Goal: Task Accomplishment & Management: Manage account settings

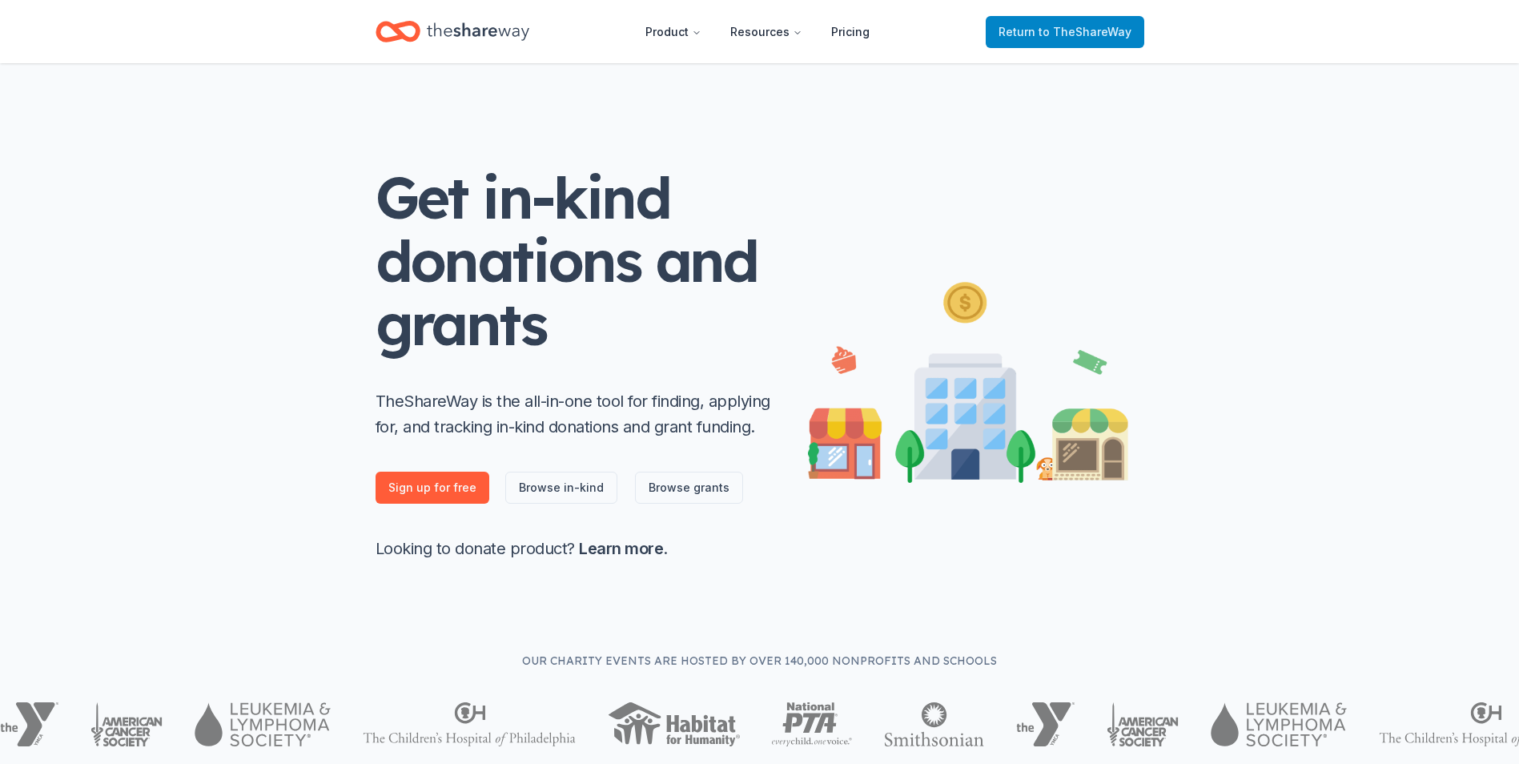
click at [1055, 34] on span "to TheShareWay" at bounding box center [1084, 32] width 93 height 14
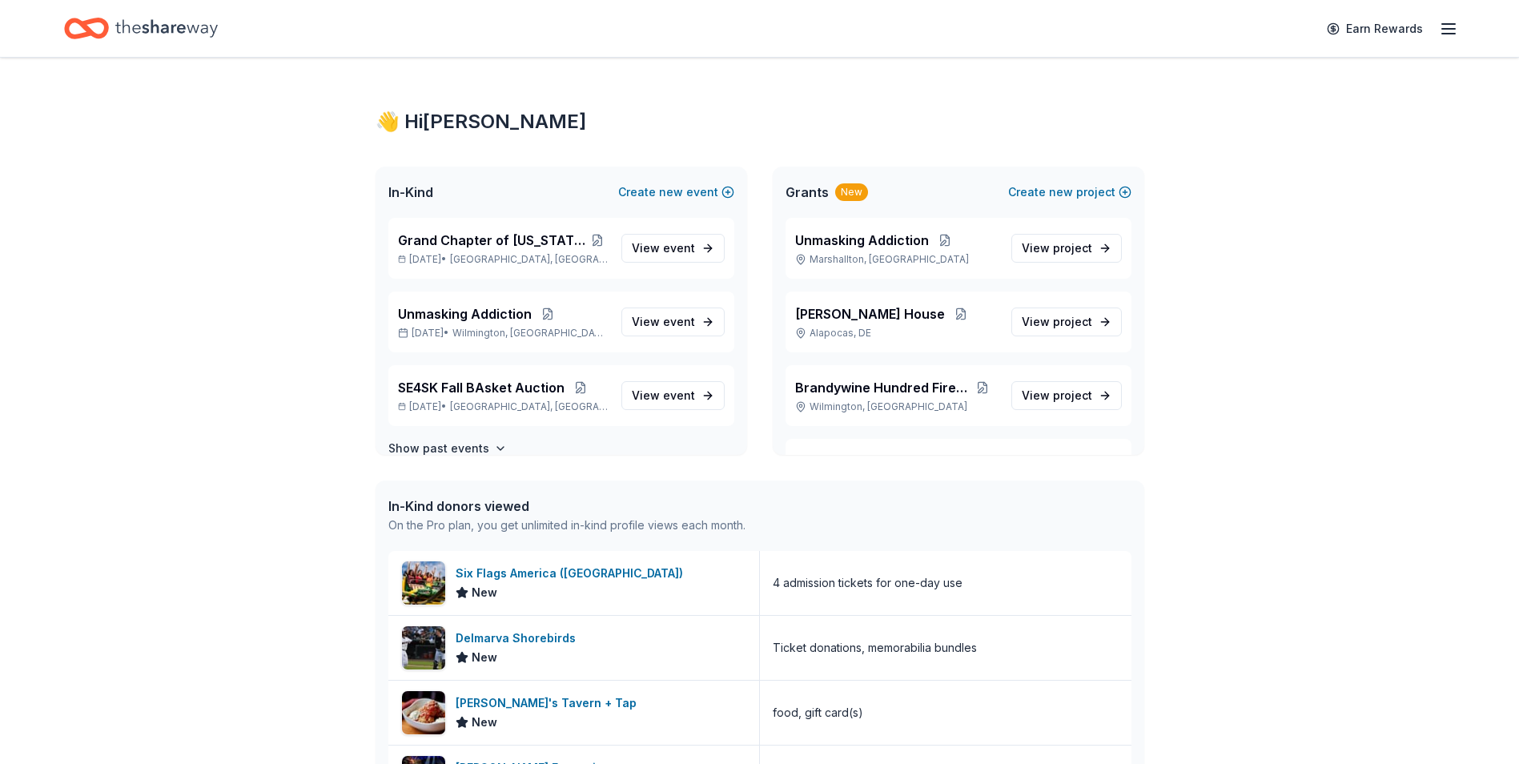
click at [1443, 34] on line "button" at bounding box center [1448, 34] width 13 height 0
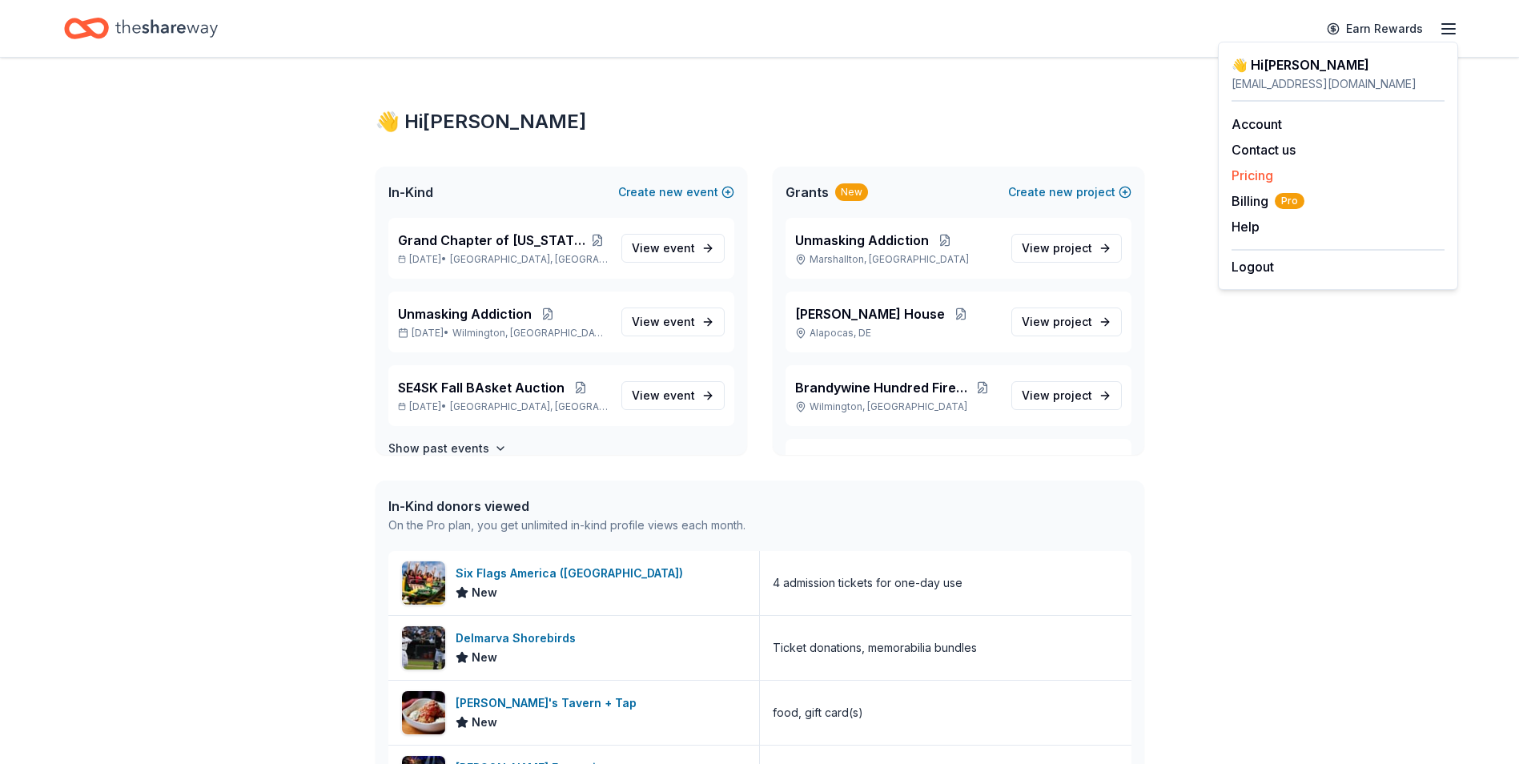
click at [1239, 176] on link "Pricing" at bounding box center [1252, 175] width 42 height 16
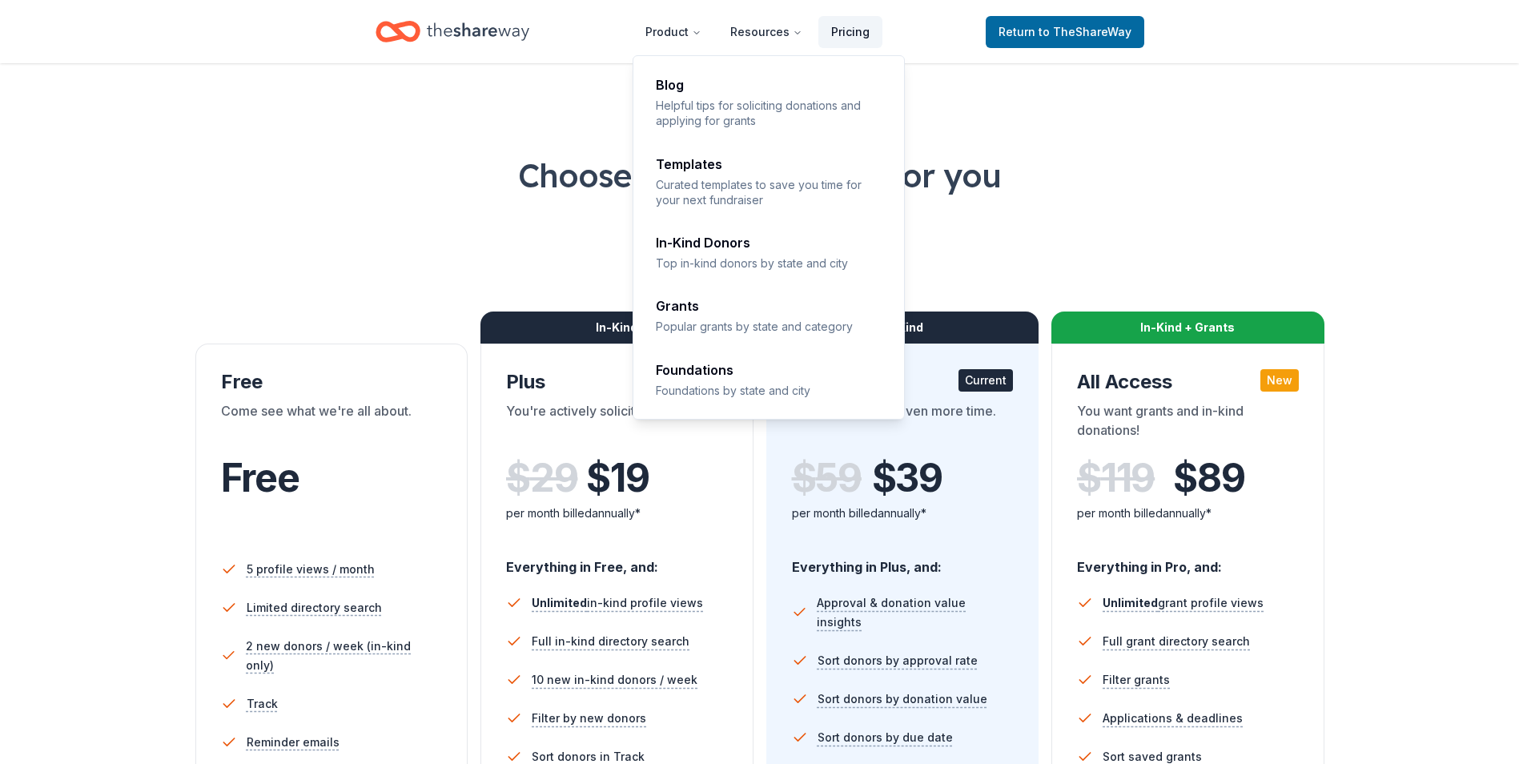
click at [853, 33] on link "Pricing" at bounding box center [850, 32] width 64 height 32
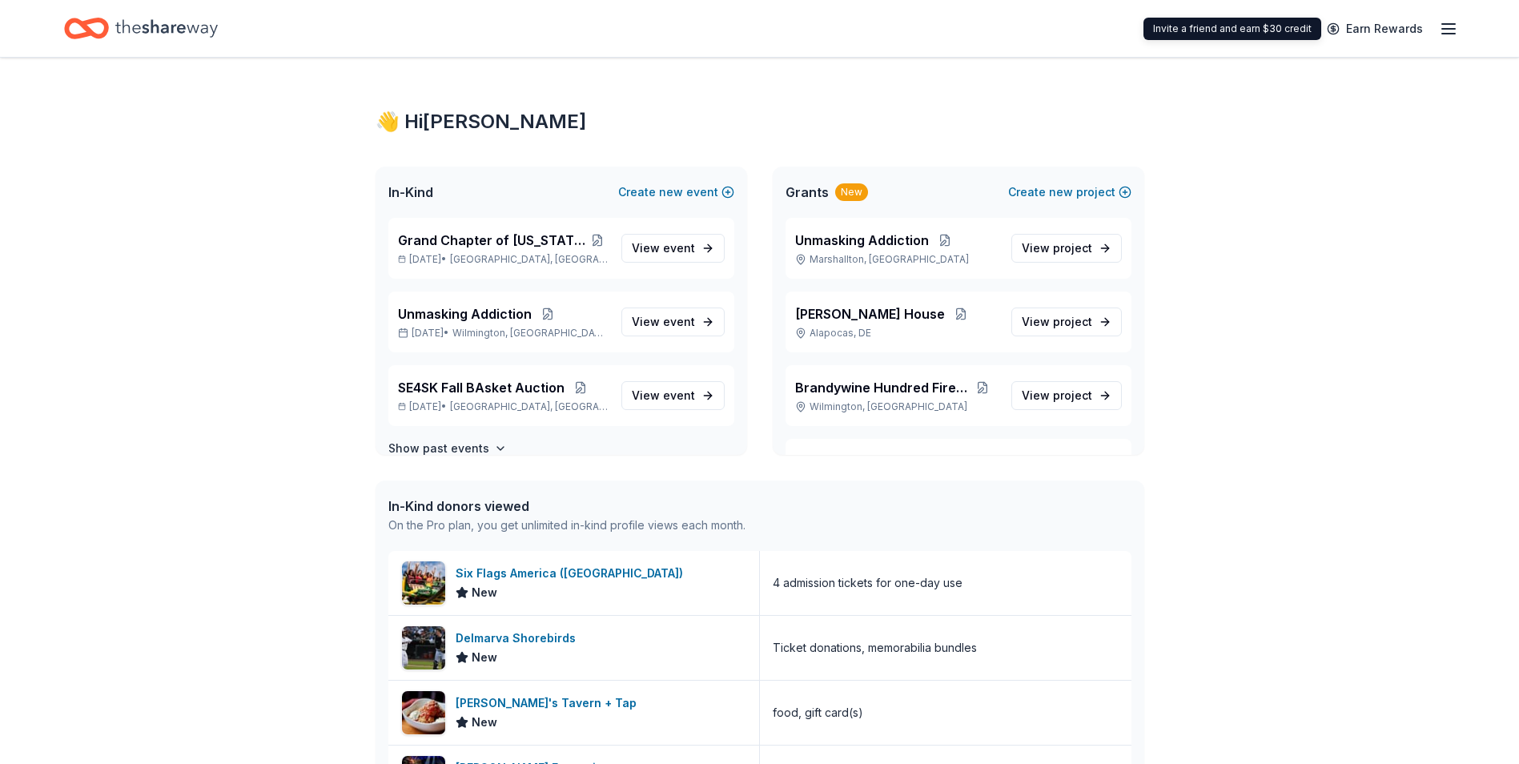
click at [1445, 34] on line "button" at bounding box center [1448, 34] width 13 height 0
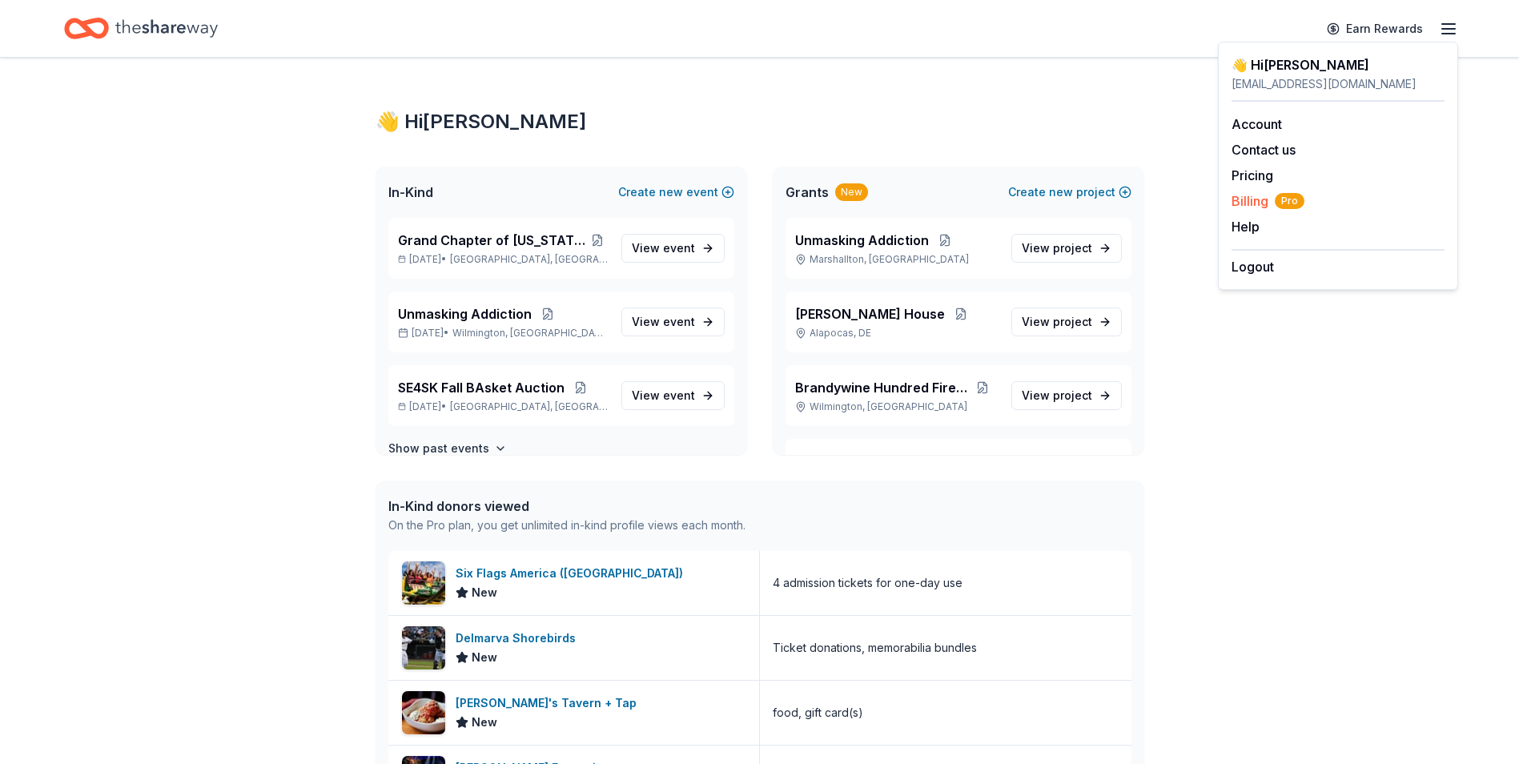
click at [1247, 199] on span "Billing Pro" at bounding box center [1267, 200] width 73 height 19
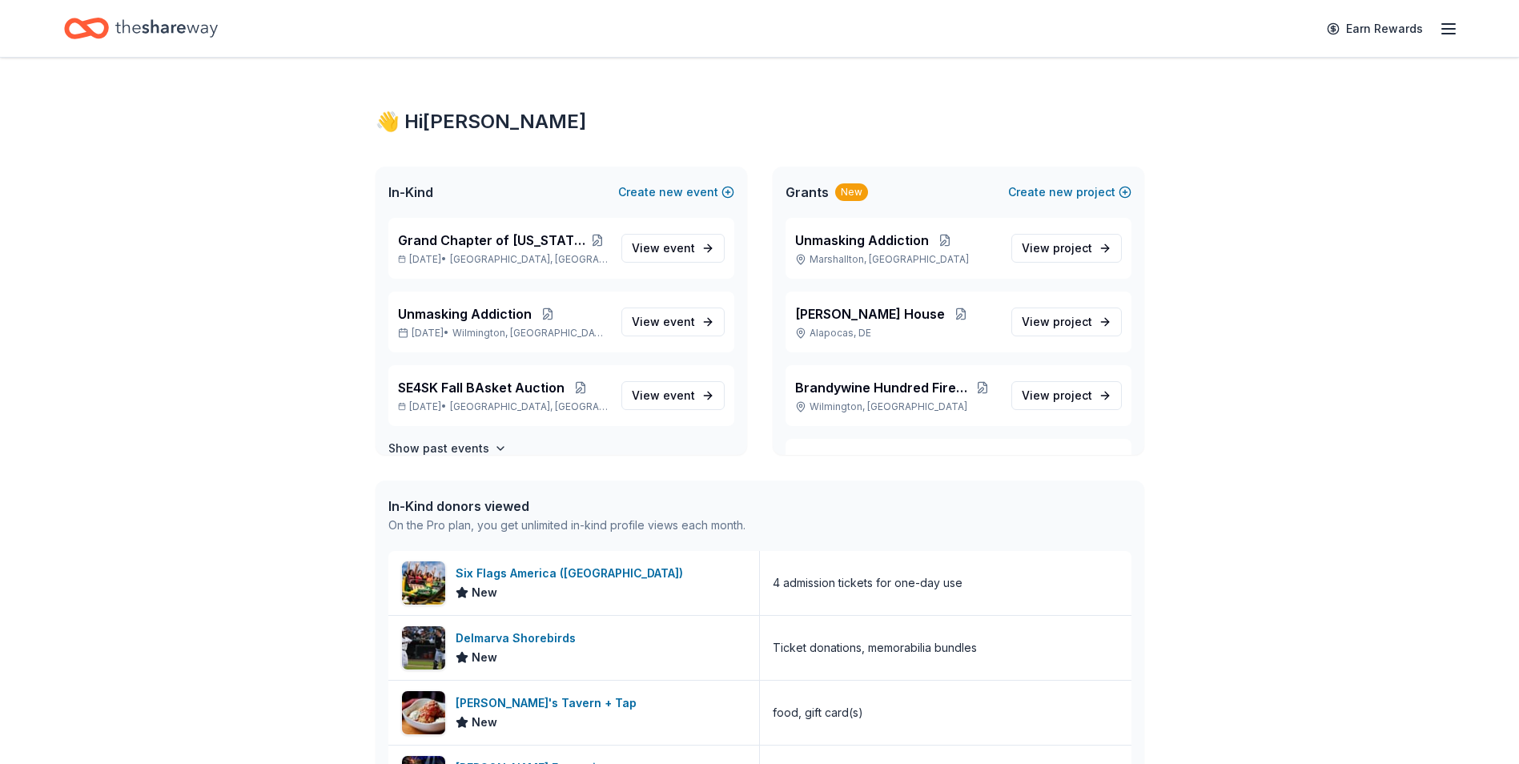
click at [1448, 34] on line "button" at bounding box center [1448, 34] width 13 height 0
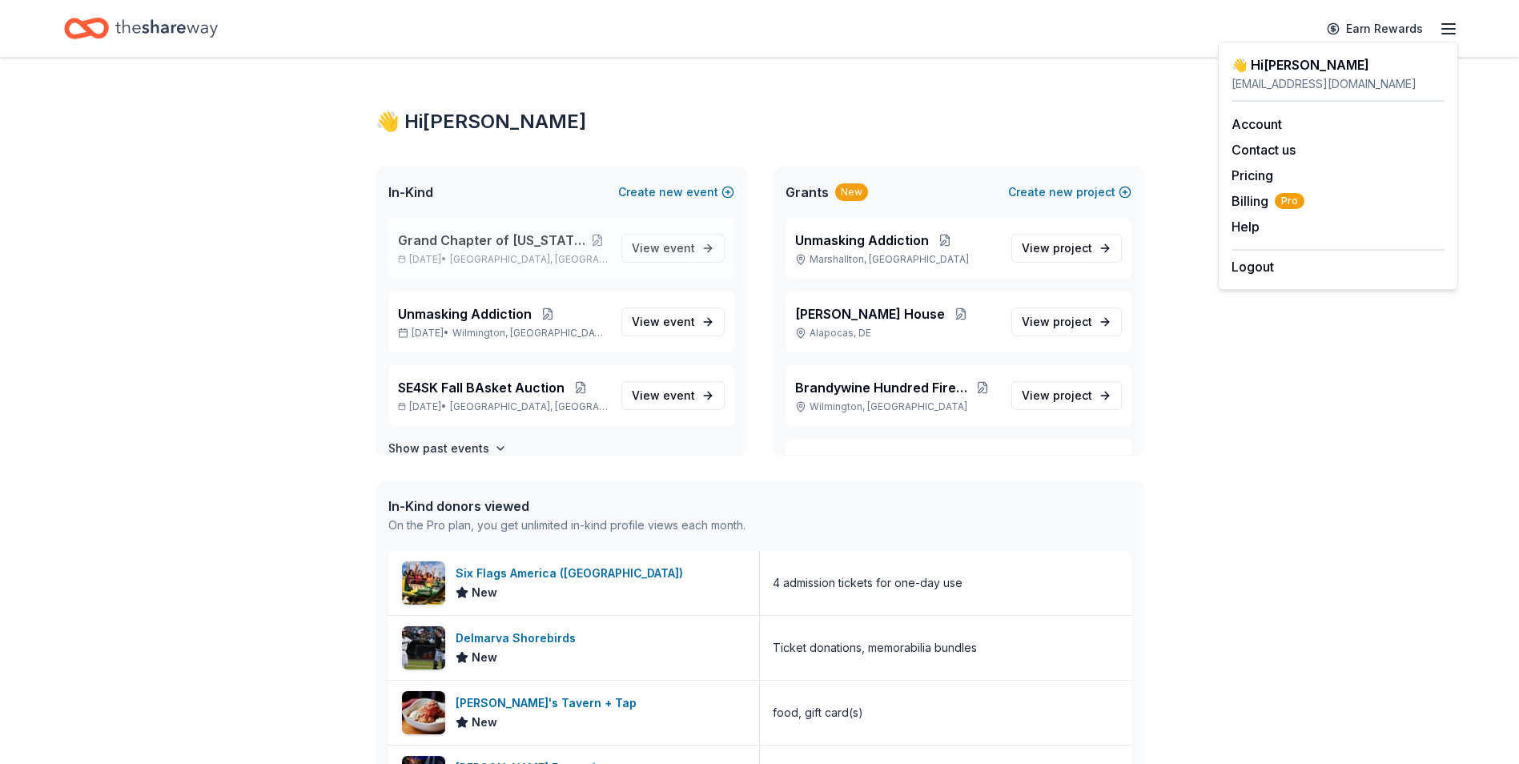
click at [475, 239] on span "Grand Chapter of [US_STATE] Eastern Star" at bounding box center [492, 240] width 188 height 19
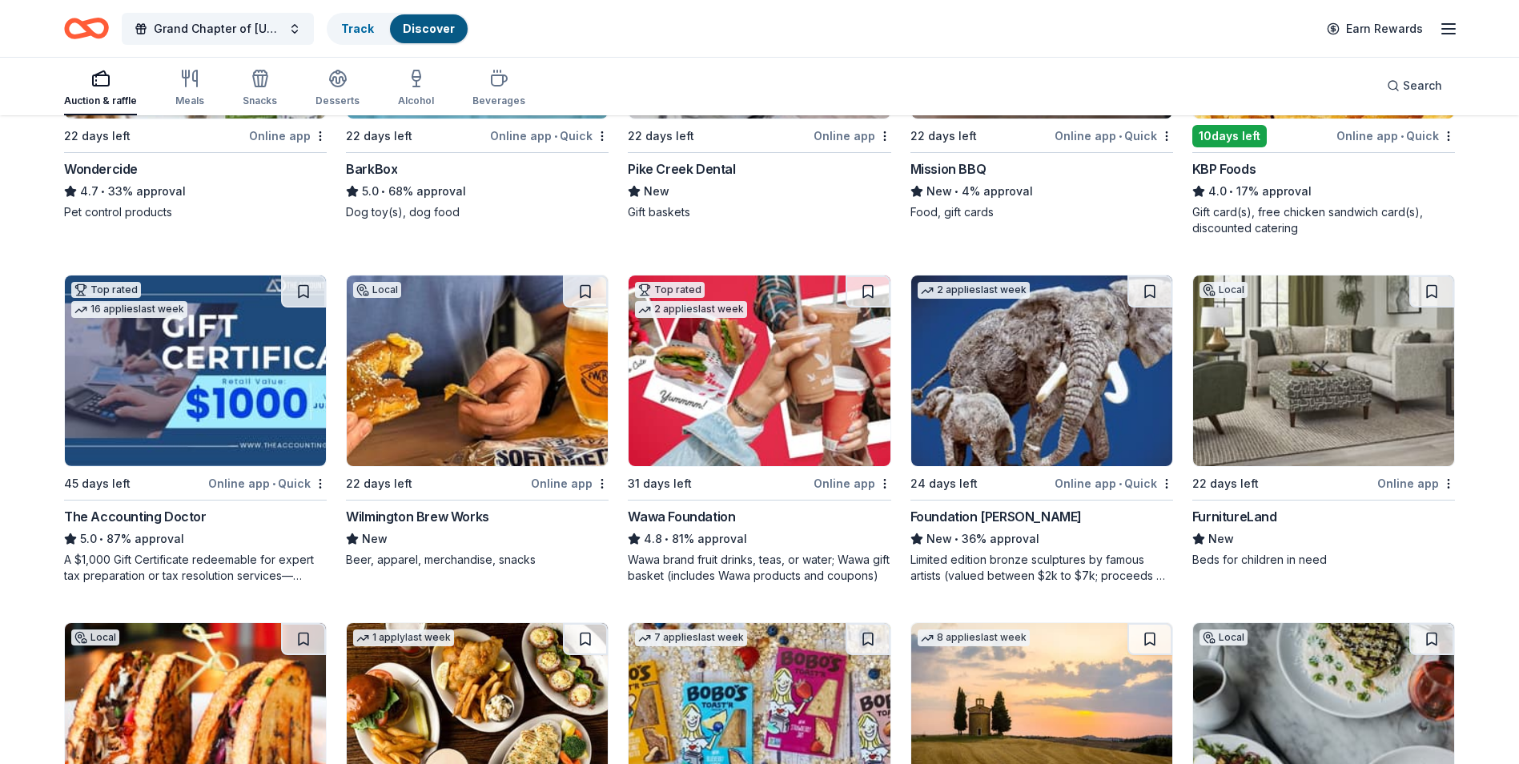
scroll to position [1074, 0]
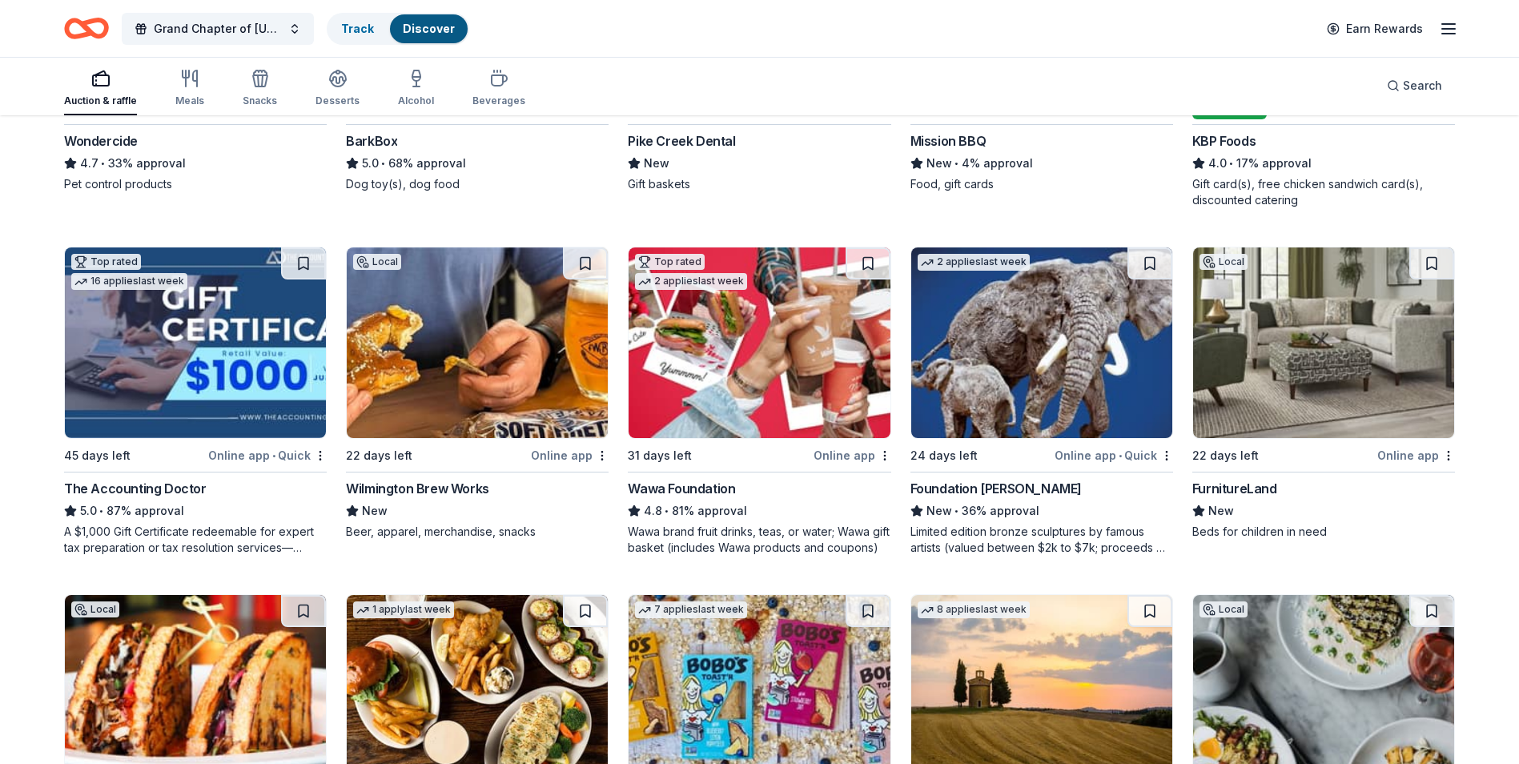
click at [1319, 394] on img at bounding box center [1323, 342] width 261 height 191
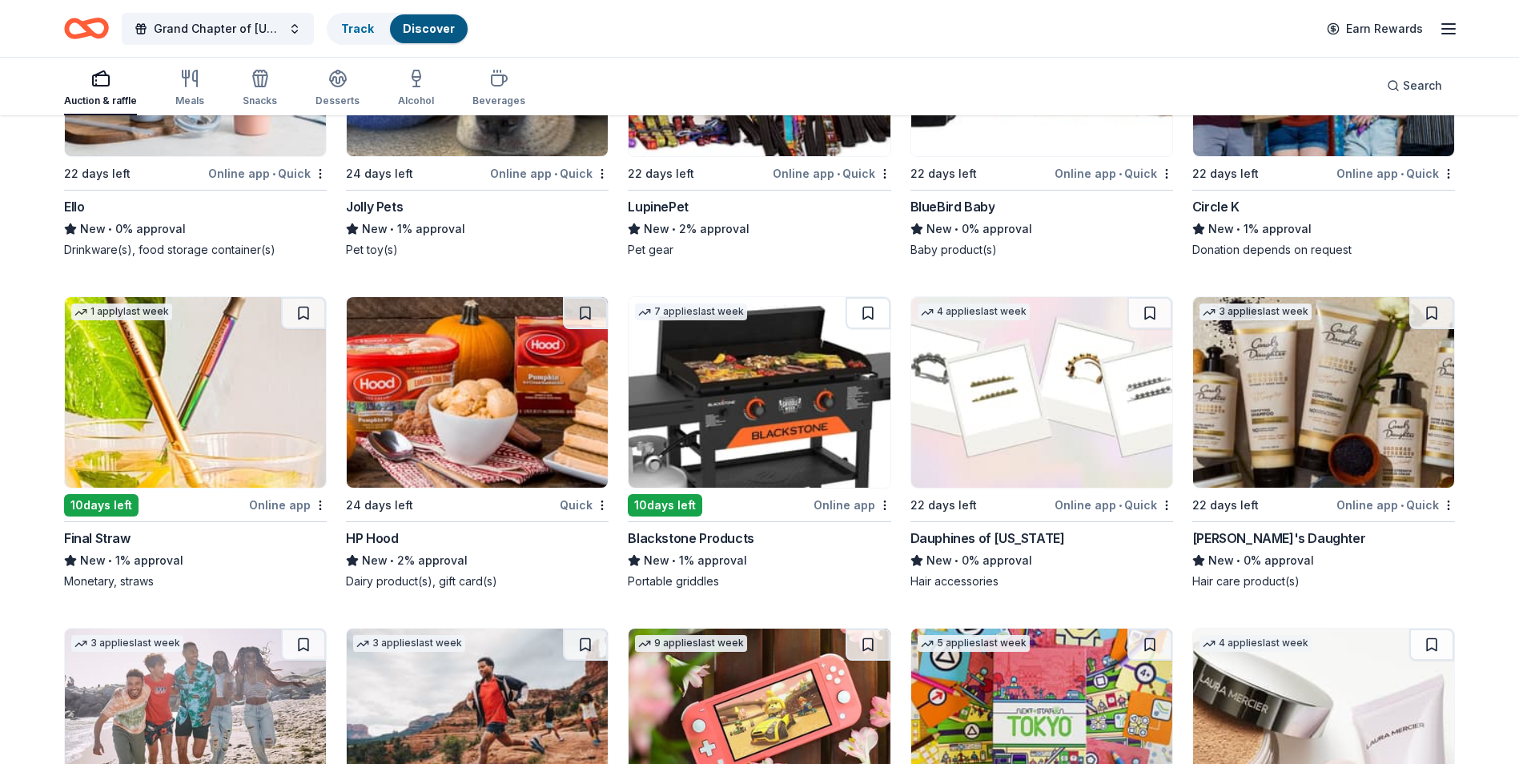
scroll to position [10780, 0]
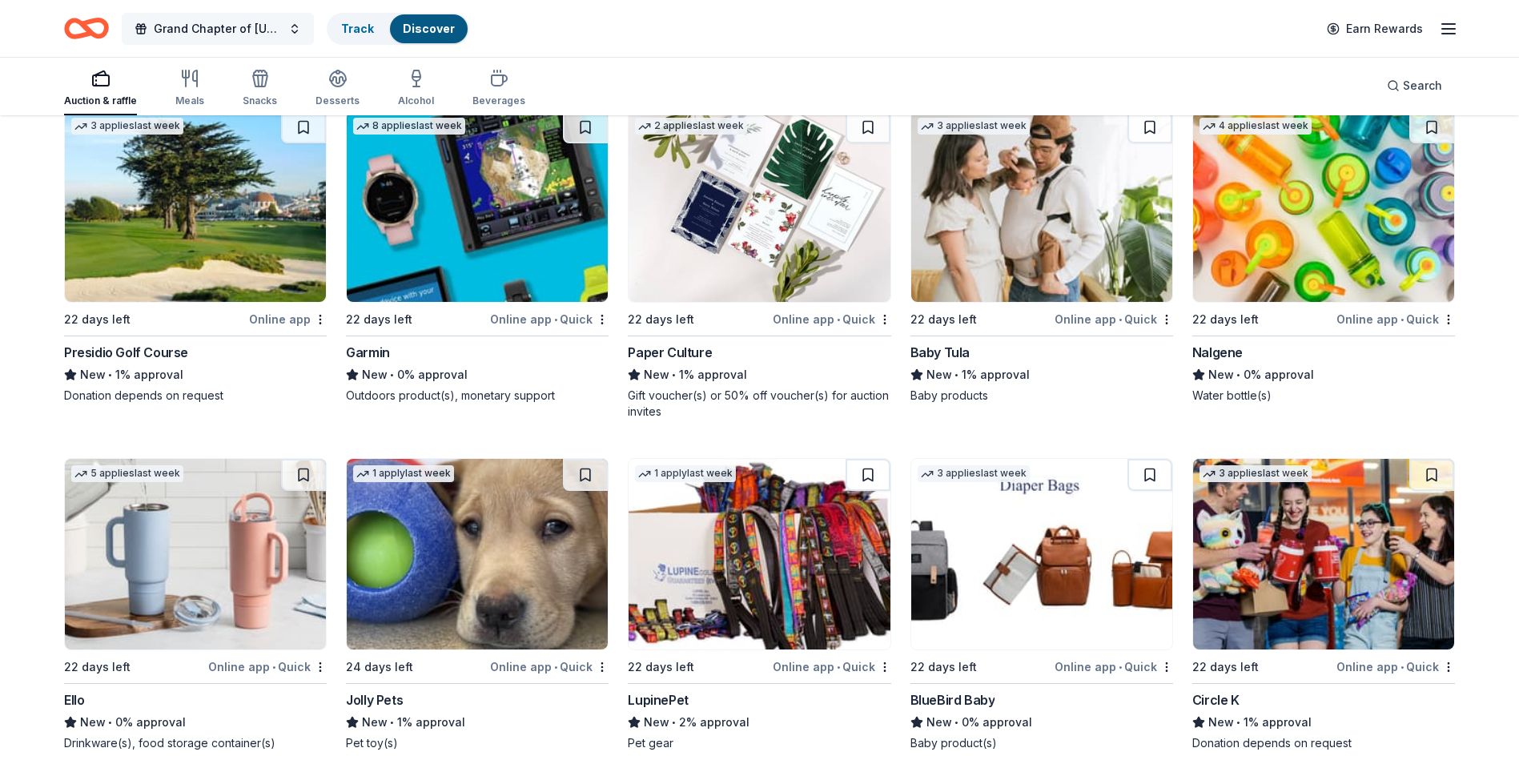
click at [294, 30] on button "Grand Chapter of [US_STATE] Eastern Star" at bounding box center [218, 29] width 192 height 32
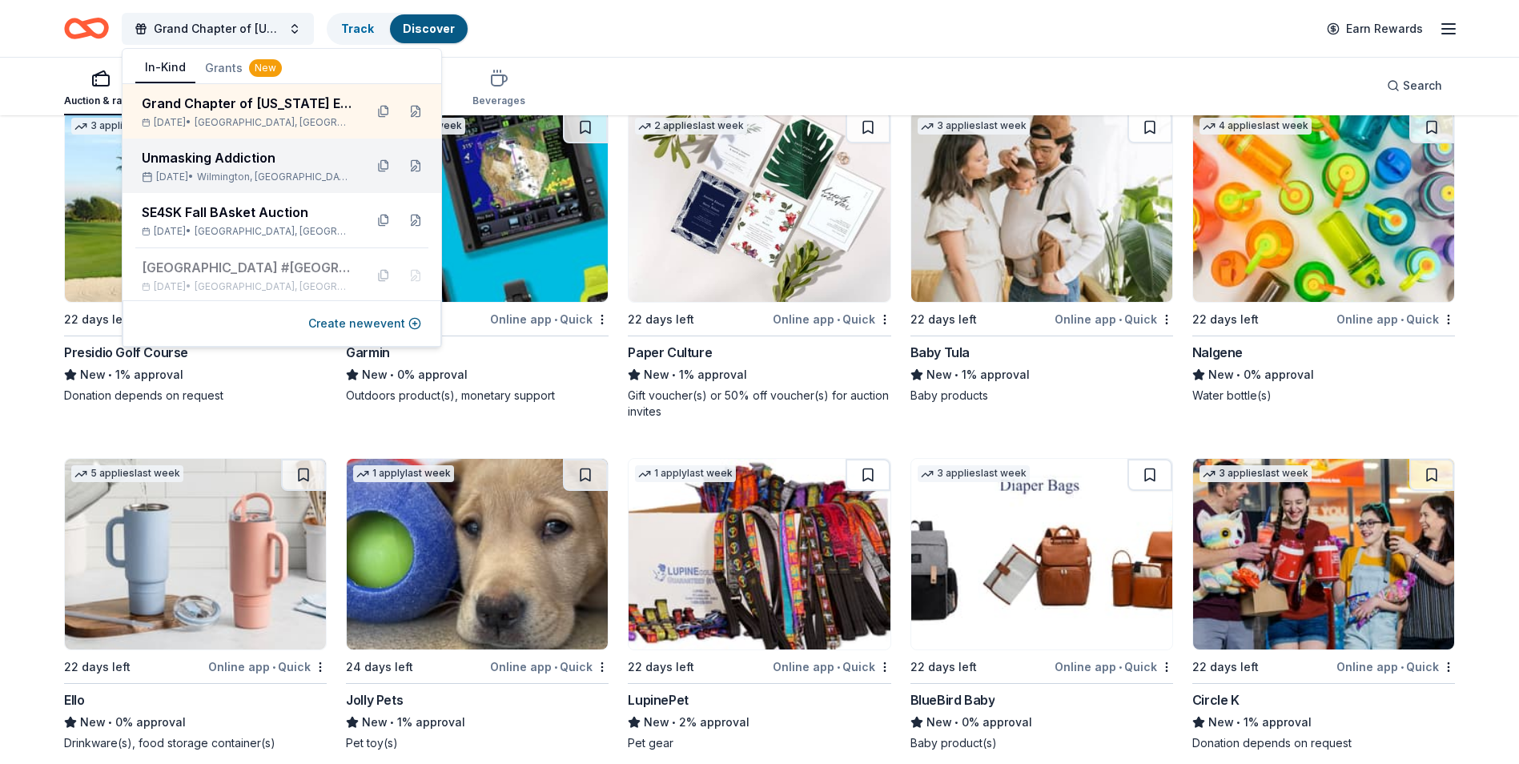
click at [219, 170] on div "Unmasking Addiction Oct 24, 2025 • Wilmington, DE" at bounding box center [247, 165] width 210 height 35
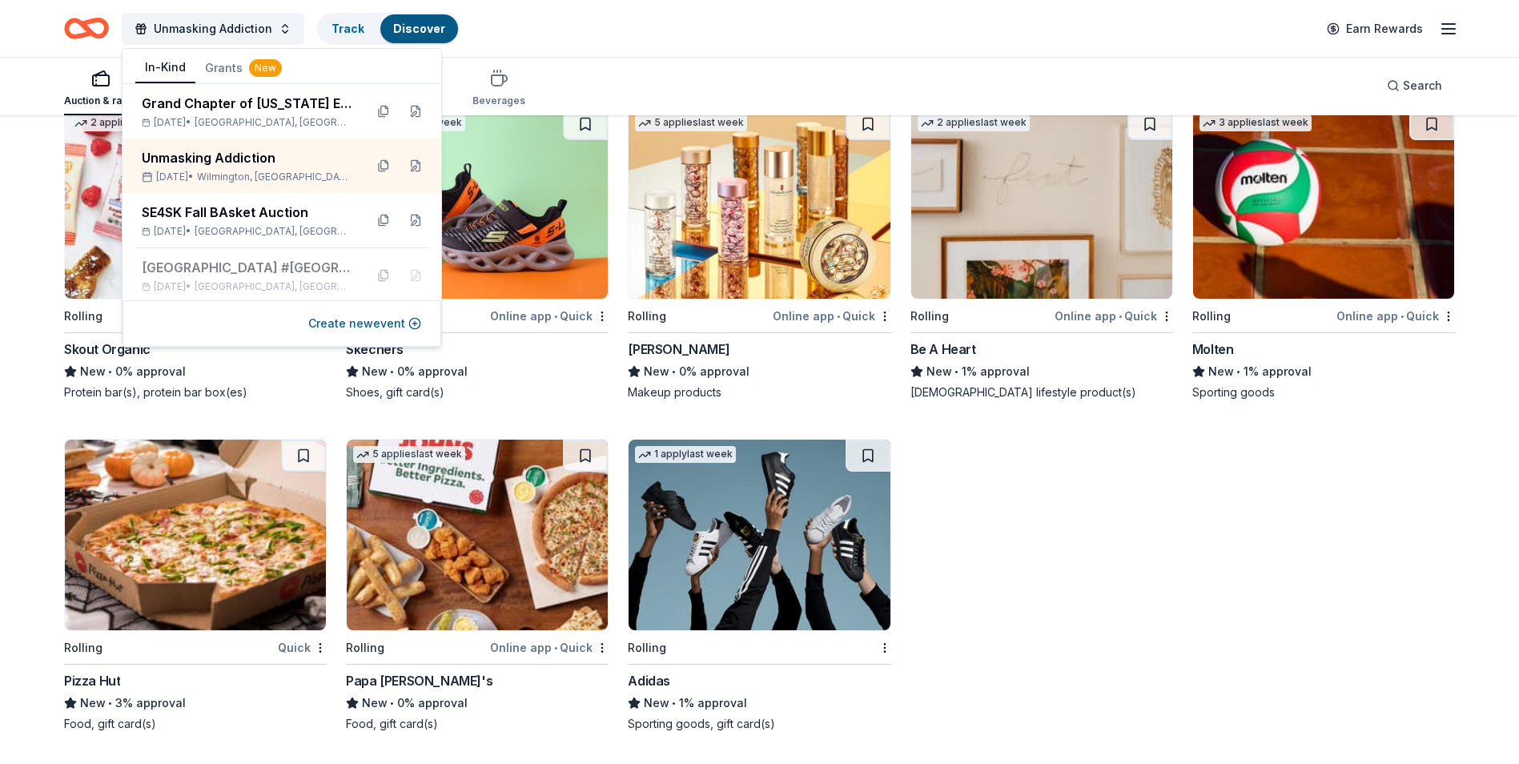
scroll to position [10420, 0]
click at [247, 225] on span "[GEOGRAPHIC_DATA], [GEOGRAPHIC_DATA]" at bounding box center [273, 231] width 157 height 13
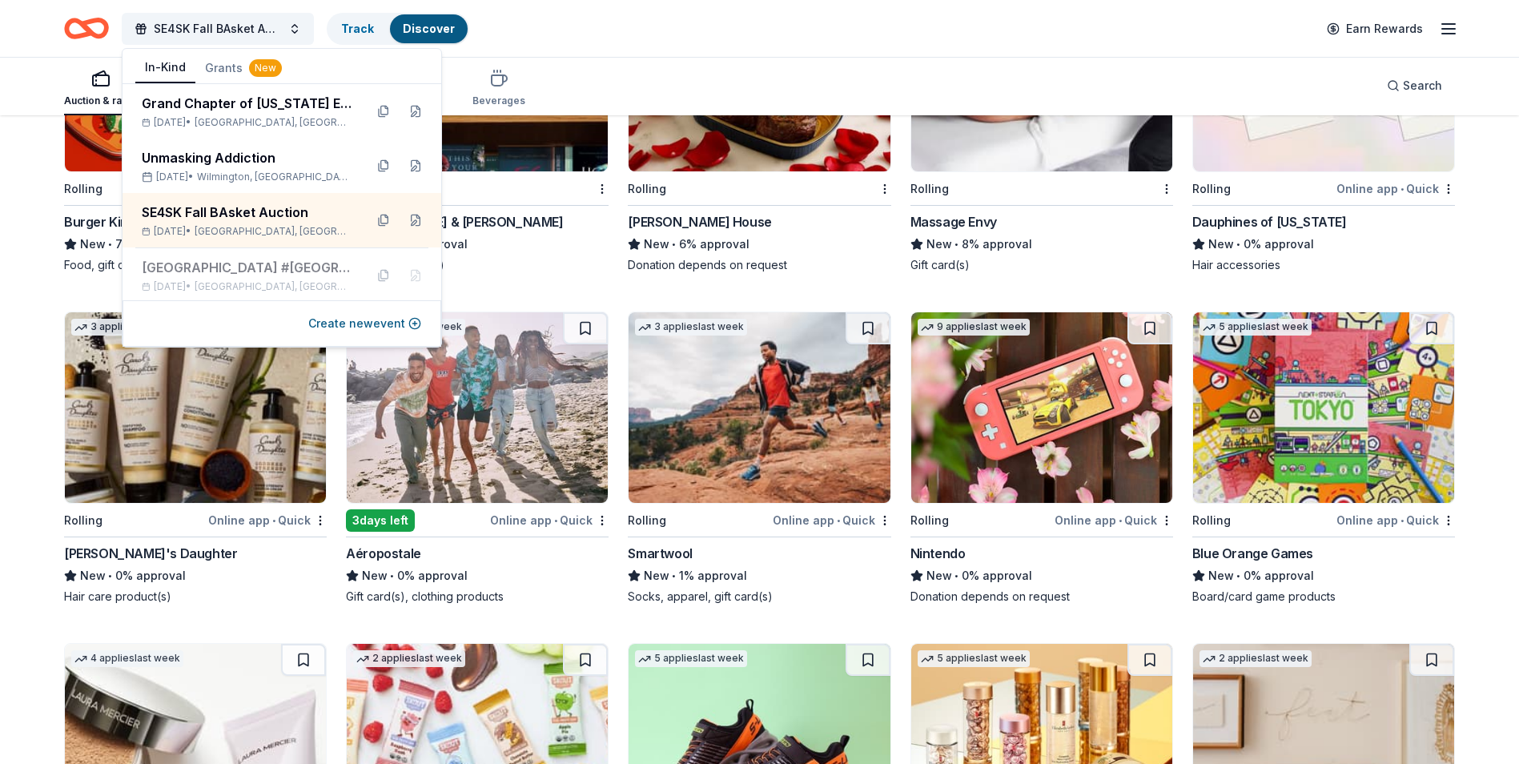
scroll to position [9512, 0]
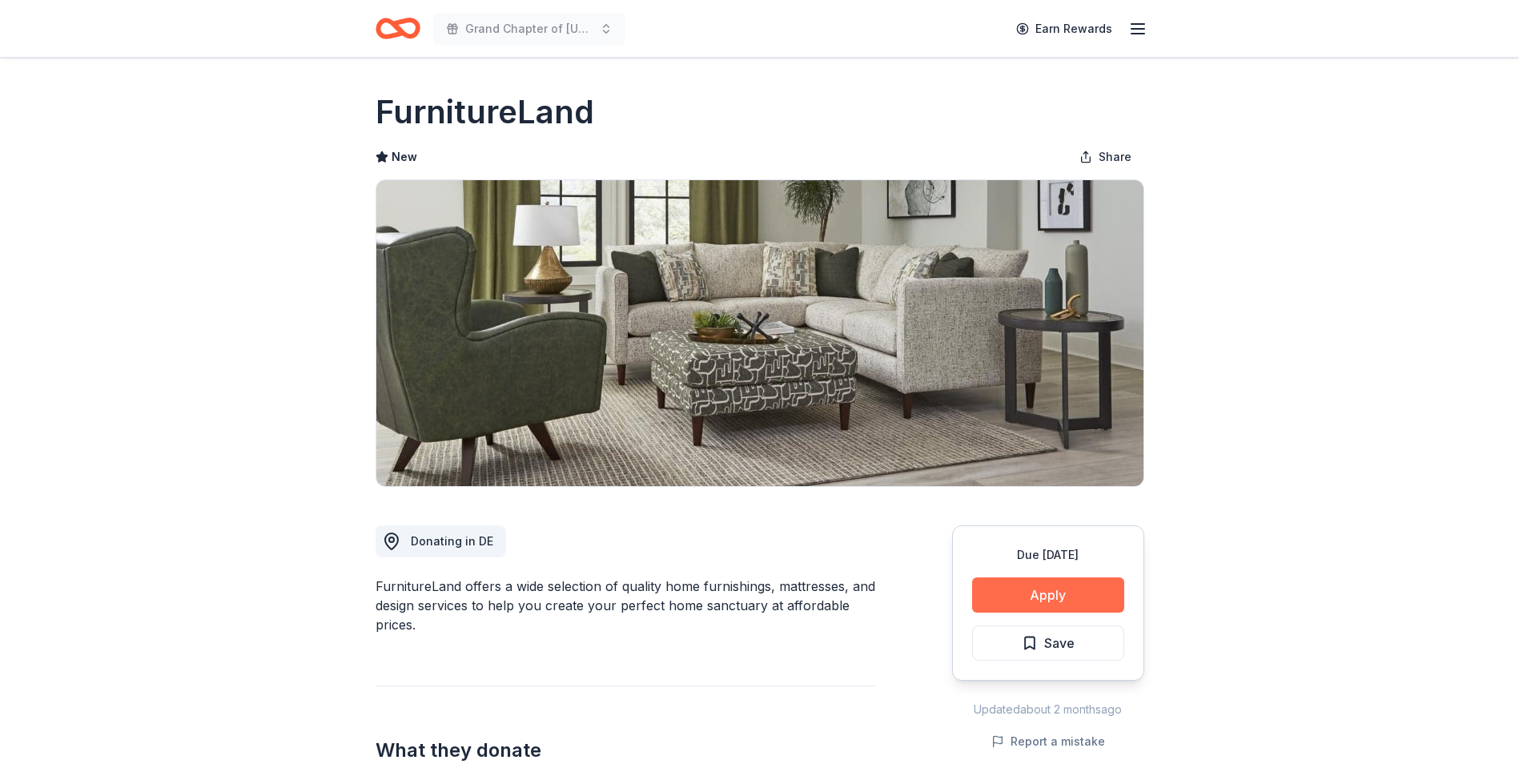
click at [1054, 596] on button "Apply" at bounding box center [1048, 594] width 152 height 35
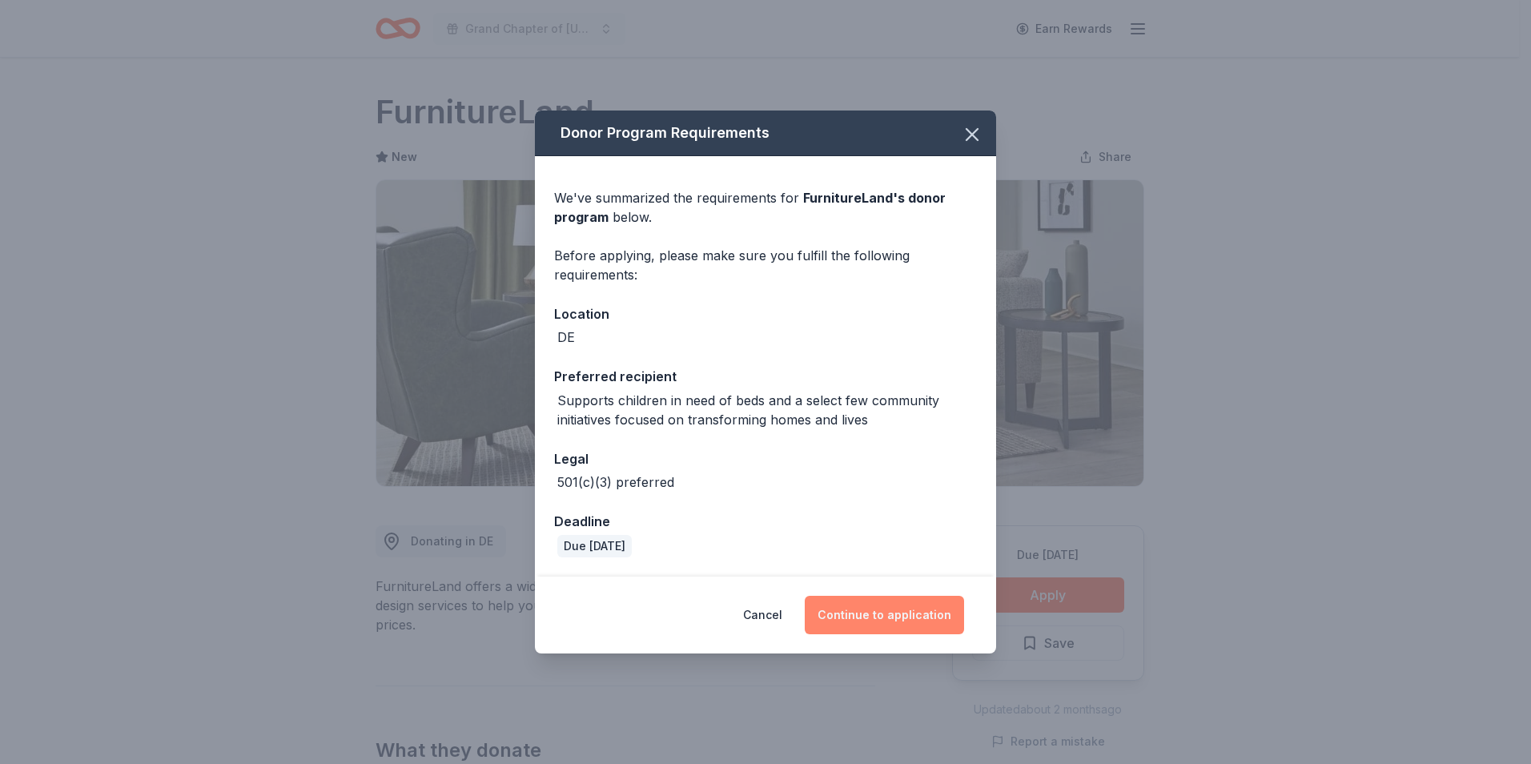
click at [882, 622] on button "Continue to application" at bounding box center [884, 615] width 159 height 38
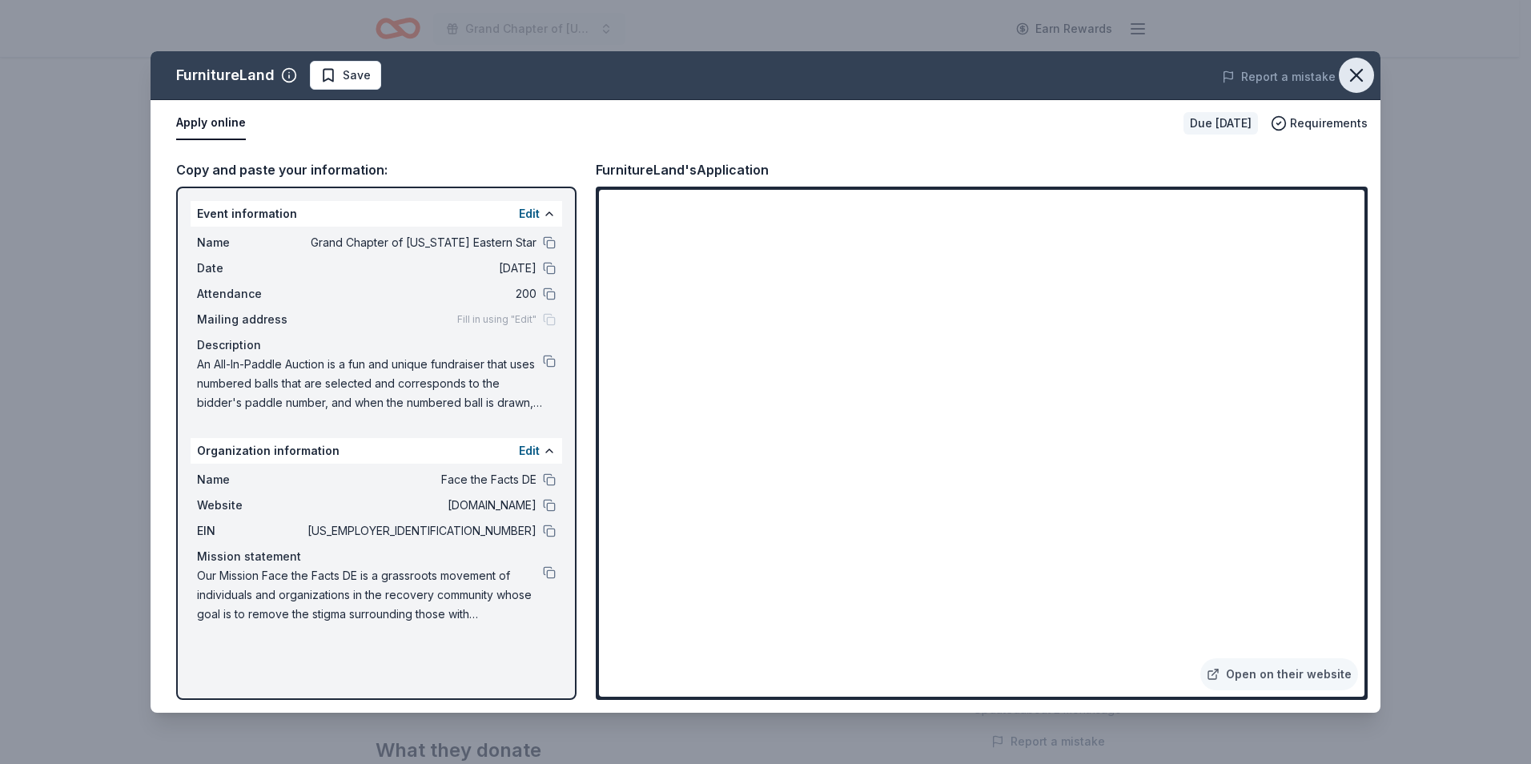
click at [1360, 78] on icon "button" at bounding box center [1356, 75] width 11 height 11
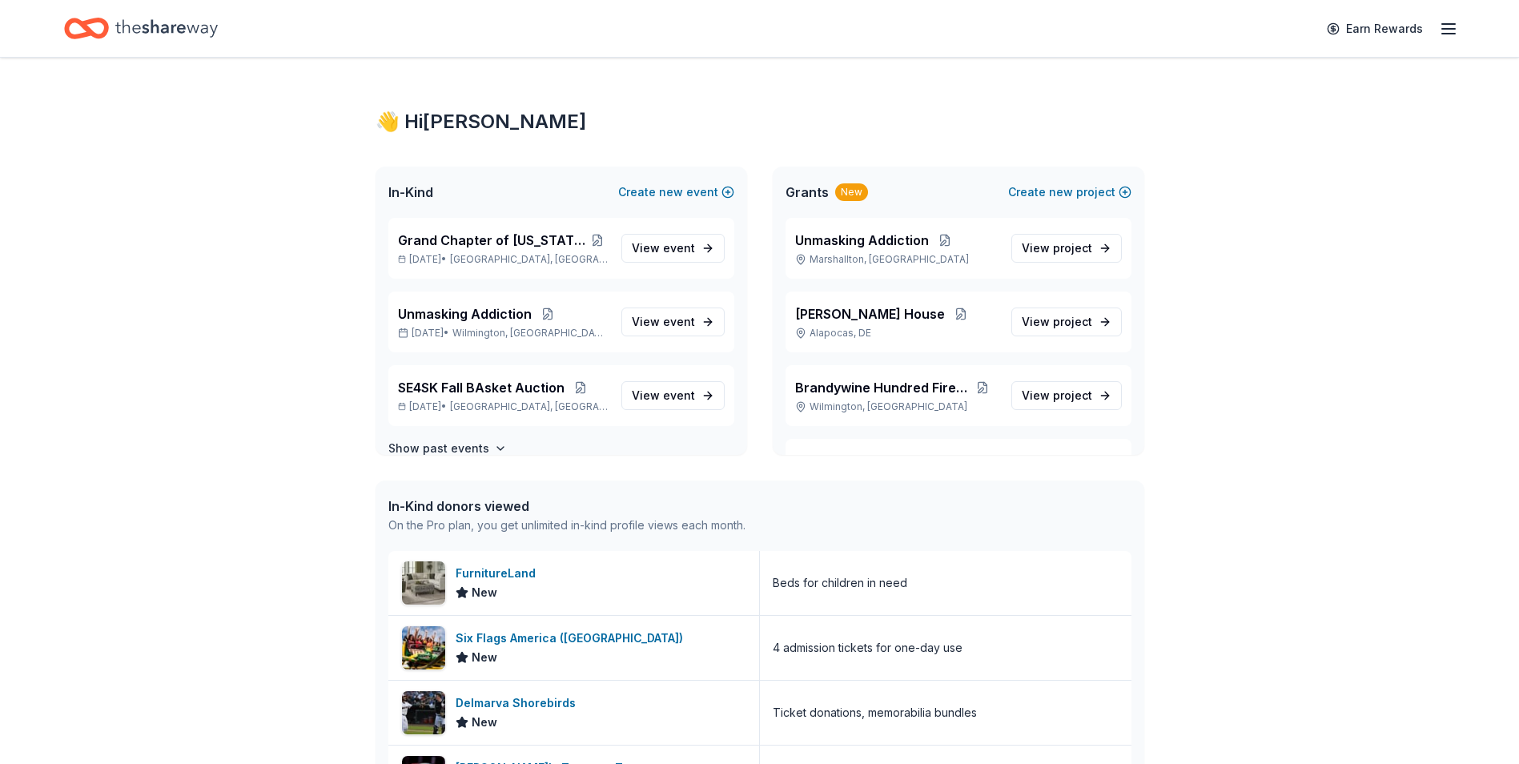
click at [1451, 24] on line "button" at bounding box center [1448, 24] width 13 height 0
click at [1250, 265] on button "Logout" at bounding box center [1252, 266] width 42 height 19
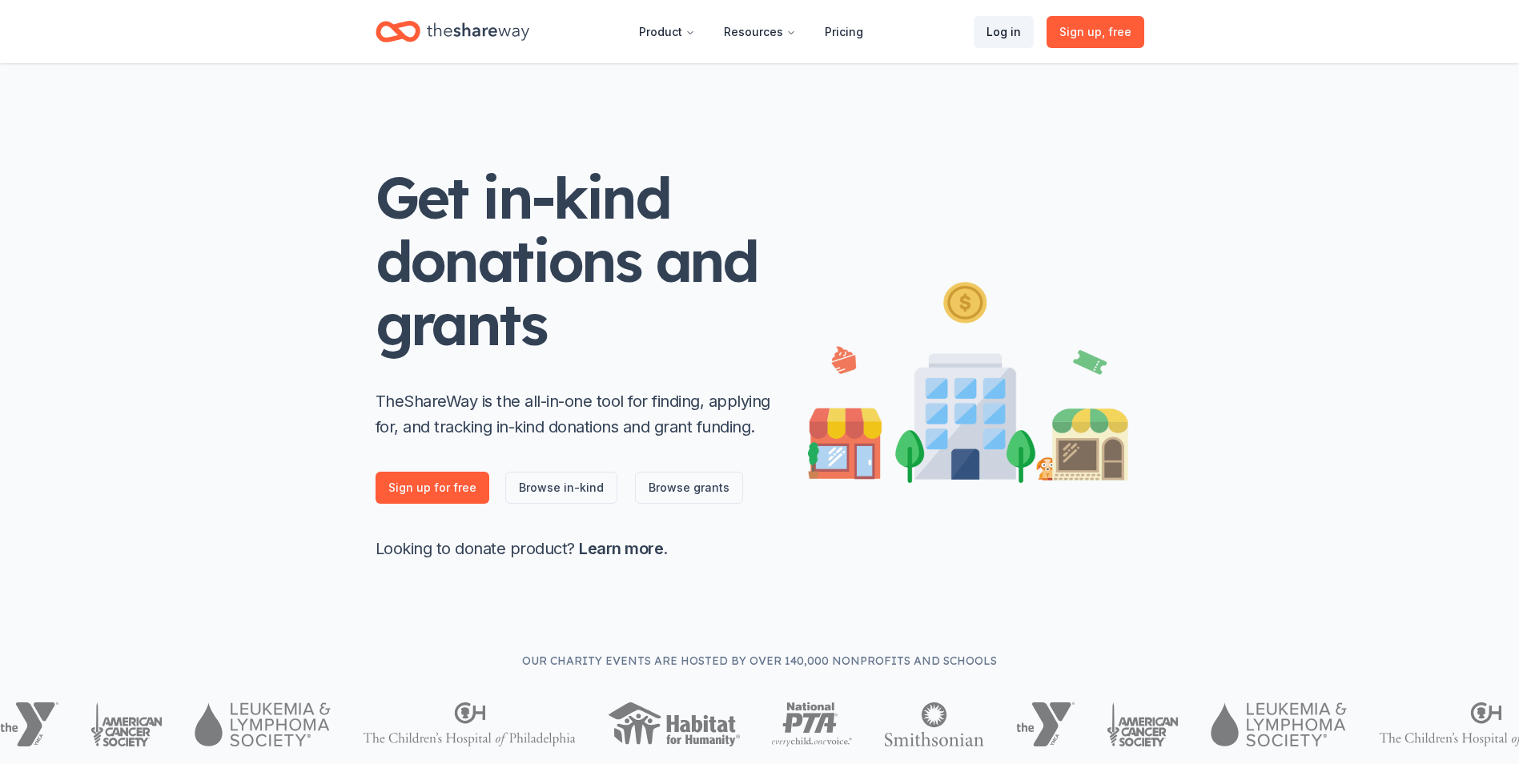
click at [1001, 30] on link "Log in" at bounding box center [1004, 32] width 60 height 32
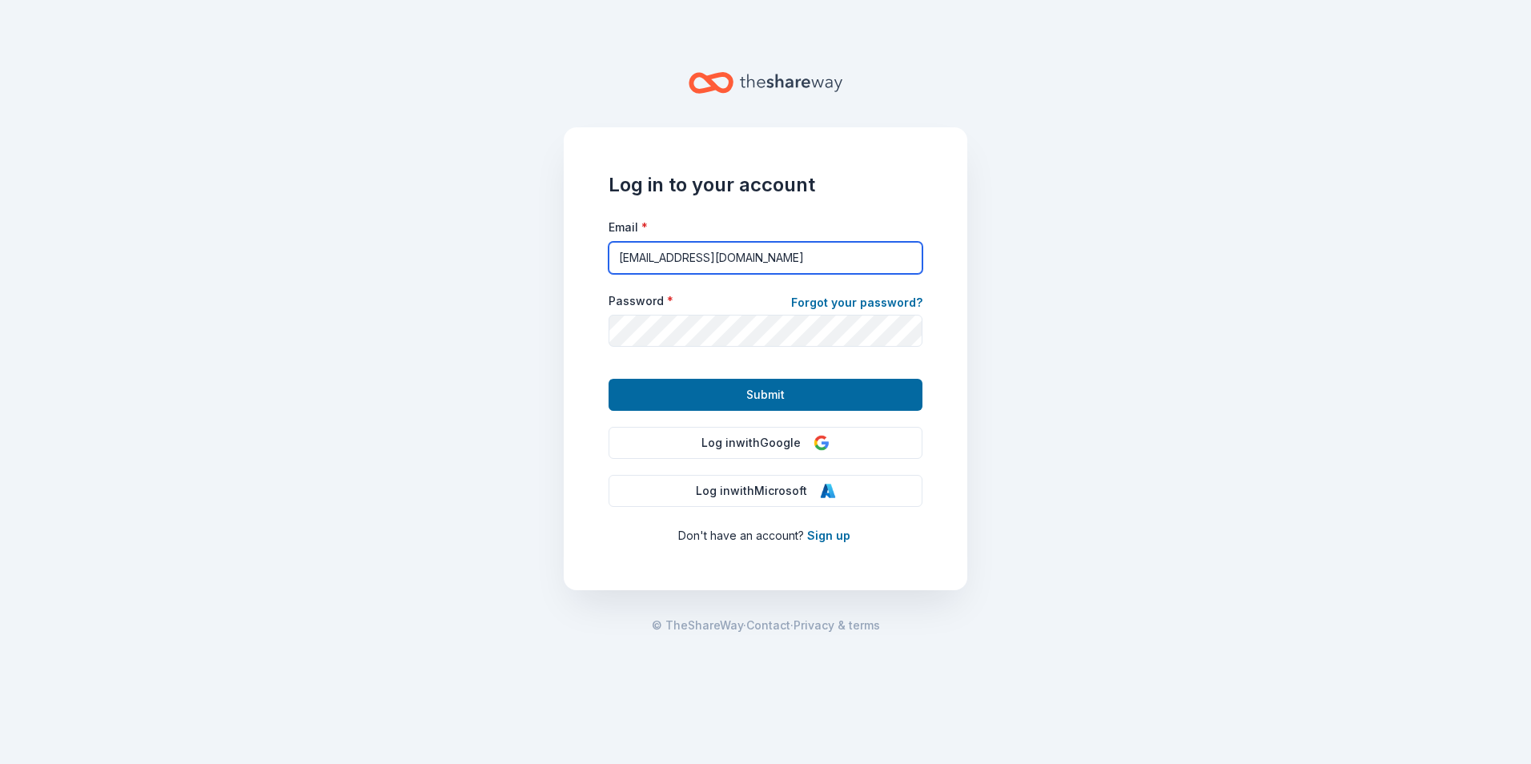
click at [898, 259] on input "[EMAIL_ADDRESS][DOMAIN_NAME]" at bounding box center [766, 258] width 314 height 32
type input "chris.mellinger@bhfc11.com"
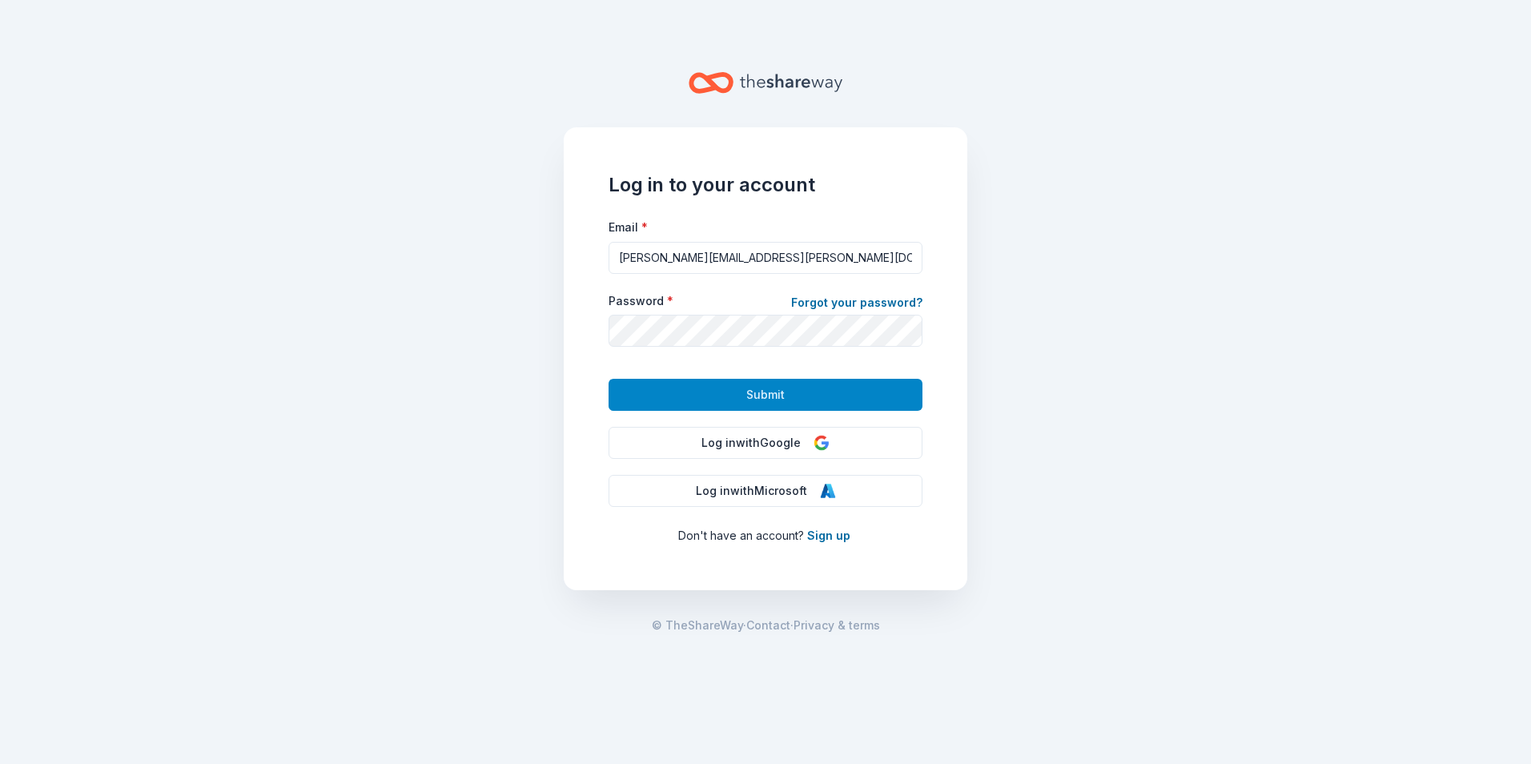
click at [779, 400] on span "Submit" at bounding box center [765, 394] width 38 height 19
